Goal: Communication & Community: Connect with others

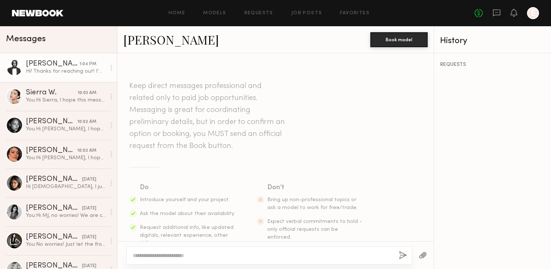
scroll to position [303, 0]
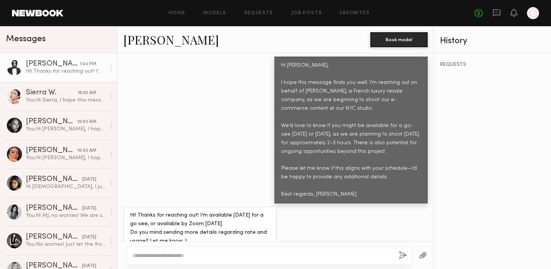
click at [214, 116] on div "E Hi Delaney, I hope this message finds you well. I’m reaching out on behalf of…" at bounding box center [275, 123] width 316 height 162
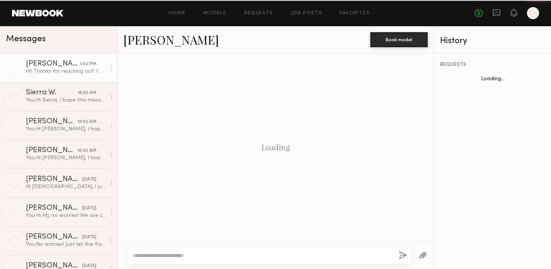
scroll to position [303, 0]
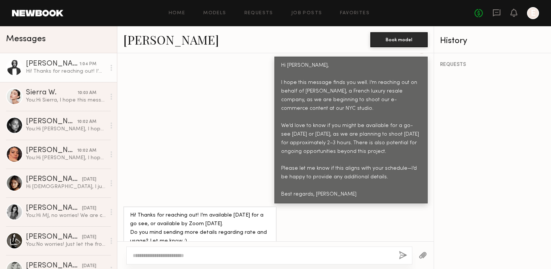
click at [158, 253] on textarea at bounding box center [263, 255] width 260 height 7
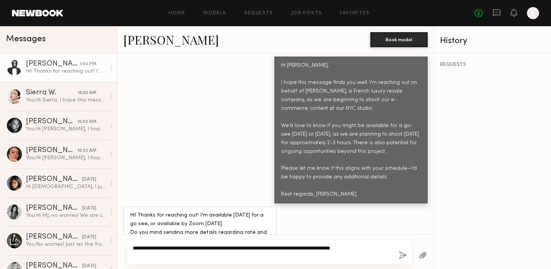
scroll to position [303, 0]
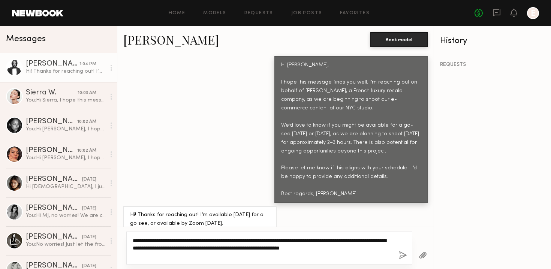
click at [336, 240] on textarea "**********" at bounding box center [263, 248] width 260 height 22
type textarea "**********"
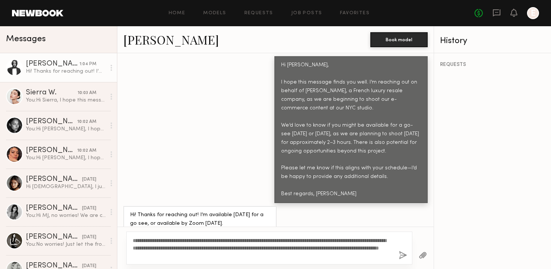
click at [404, 256] on button "button" at bounding box center [402, 255] width 8 height 9
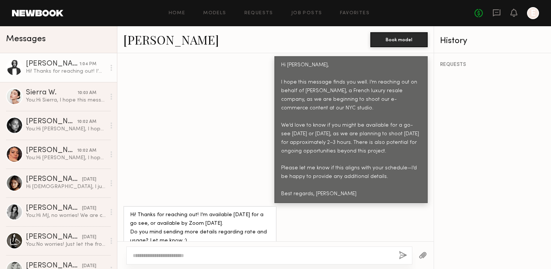
scroll to position [303, 0]
click at [163, 40] on link "Delaney P." at bounding box center [171, 39] width 96 height 16
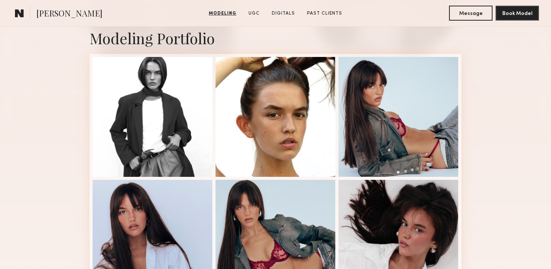
scroll to position [171, 0]
